Goal: Browse casually

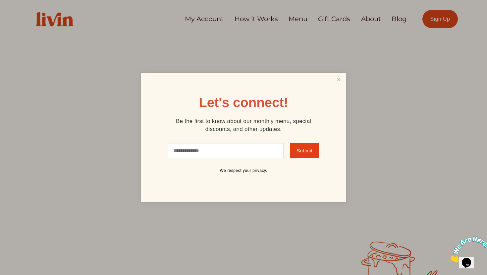
click at [340, 79] on link "Close" at bounding box center [338, 80] width 13 height 12
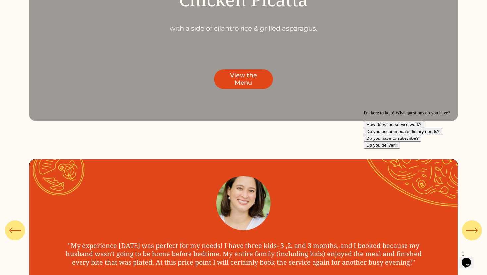
scroll to position [2378, 0]
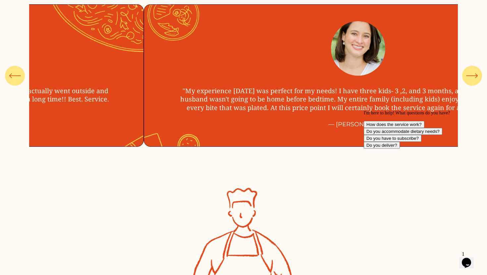
drag, startPoint x: 57, startPoint y: 90, endPoint x: 67, endPoint y: 72, distance: 20.0
click at [67, 72] on ul ""My experience [DATE] was perfect for my needs! I have three kids- 3 ,2, and 3 …" at bounding box center [243, 75] width 428 height 151
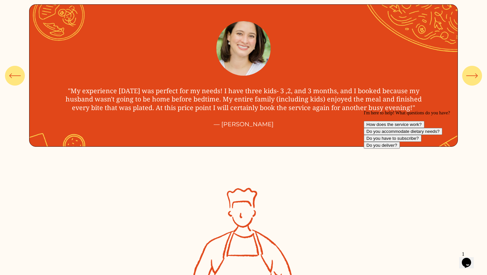
click at [364, 111] on icon "Chat attention grabber" at bounding box center [364, 111] width 0 height 0
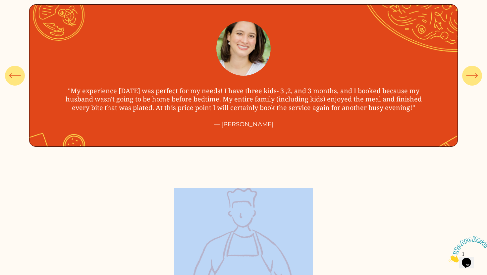
drag, startPoint x: 469, startPoint y: 166, endPoint x: 31, endPoint y: 72, distance: 447.3
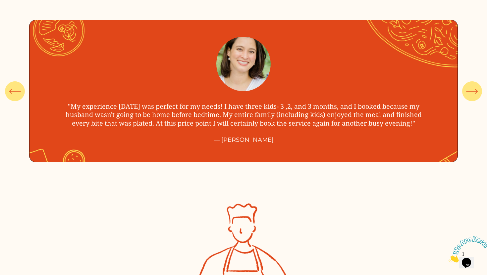
scroll to position [2362, 0]
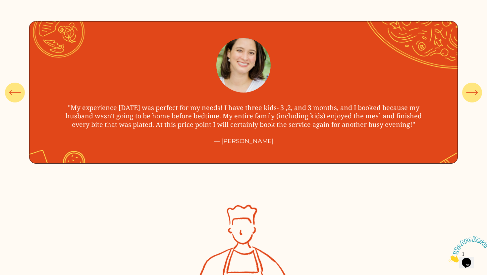
click at [470, 90] on icon "\a \a \a Next\a \a" at bounding box center [472, 93] width 12 height 12
